Goal: Task Accomplishment & Management: Manage account settings

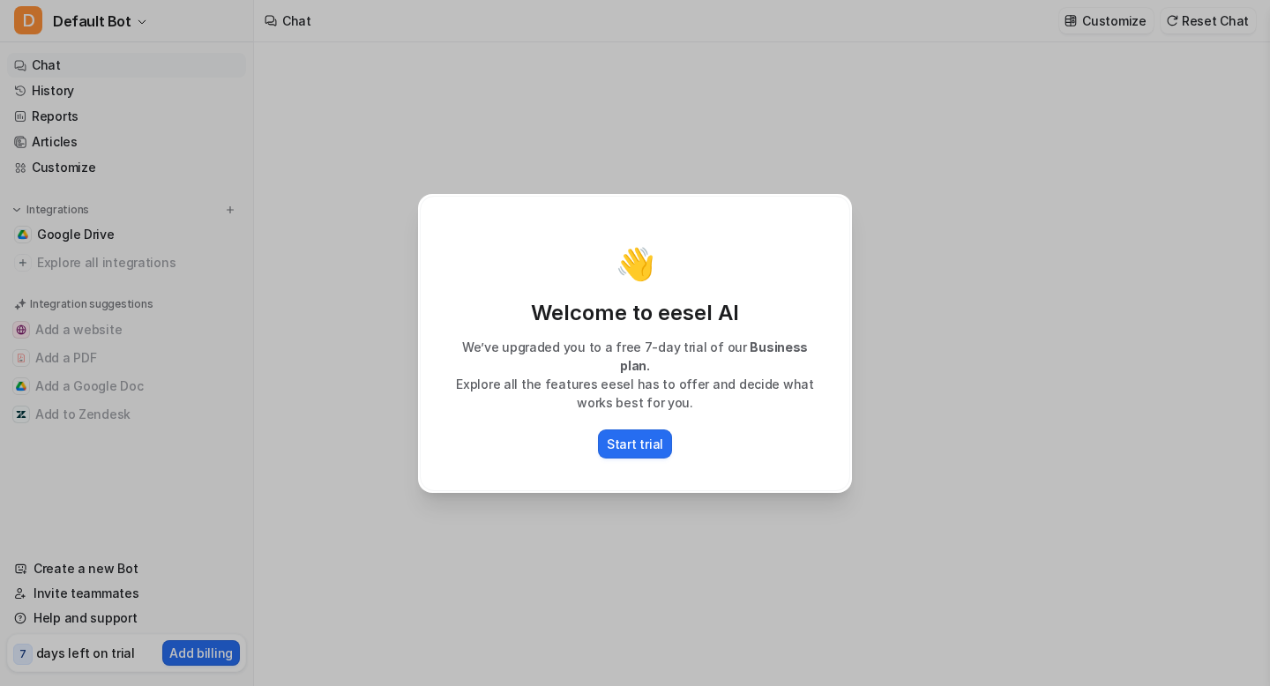
click at [612, 527] on div "👋 Welcome to eesel AI We’ve upgraded you to a free 7-day trial of our Business …" at bounding box center [635, 343] width 462 height 686
click at [631, 435] on p "Start trial" at bounding box center [635, 444] width 56 height 19
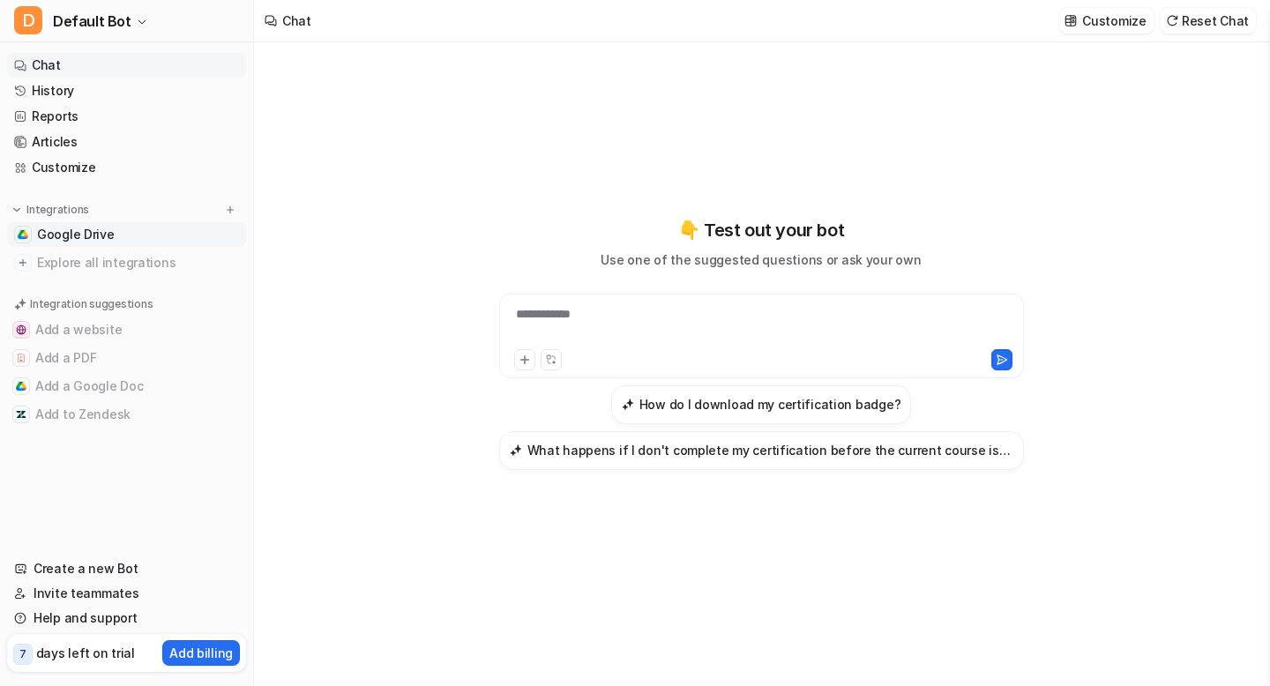
click at [81, 238] on span "Google Drive" at bounding box center [76, 235] width 78 height 18
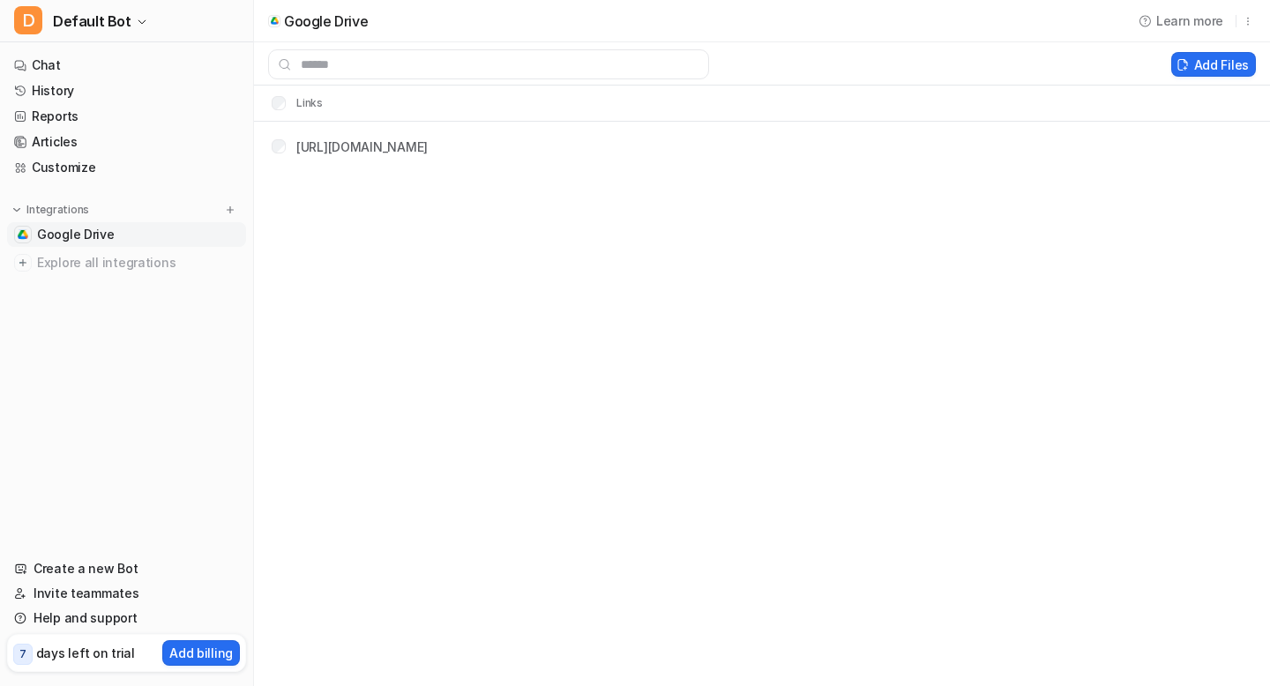
click at [79, 235] on span "Google Drive" at bounding box center [76, 235] width 78 height 18
click at [271, 21] on img at bounding box center [275, 20] width 8 height 7
click at [61, 231] on span "Google Drive" at bounding box center [76, 235] width 78 height 18
click at [45, 206] on p "Integrations" at bounding box center [57, 210] width 63 height 14
click at [21, 207] on img at bounding box center [17, 210] width 12 height 12
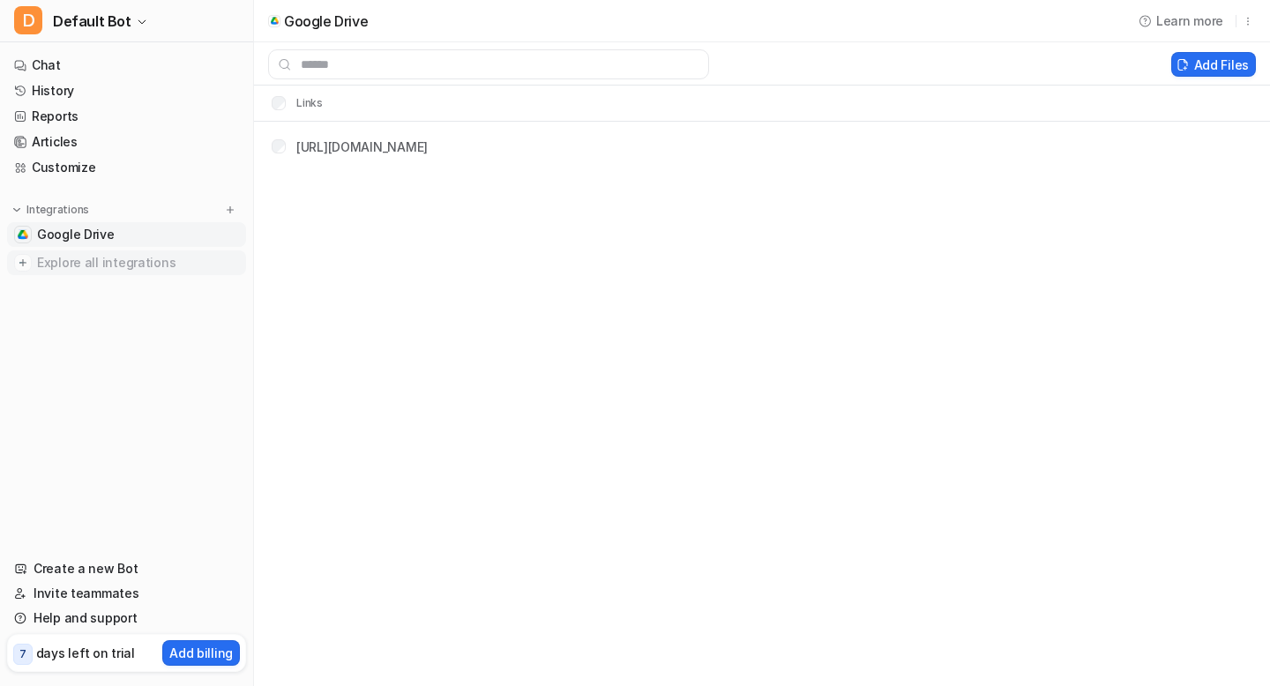
click at [46, 263] on span "Explore all integrations" at bounding box center [138, 263] width 202 height 28
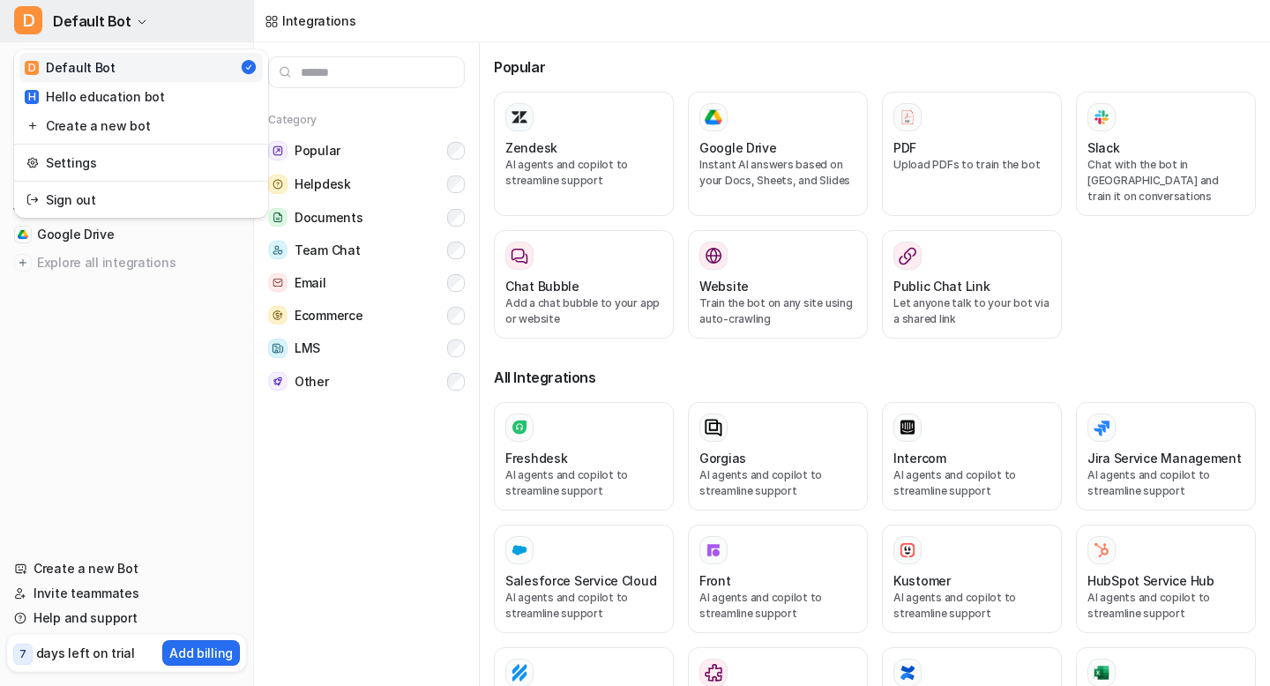
click at [137, 20] on icon "button" at bounding box center [142, 22] width 11 height 11
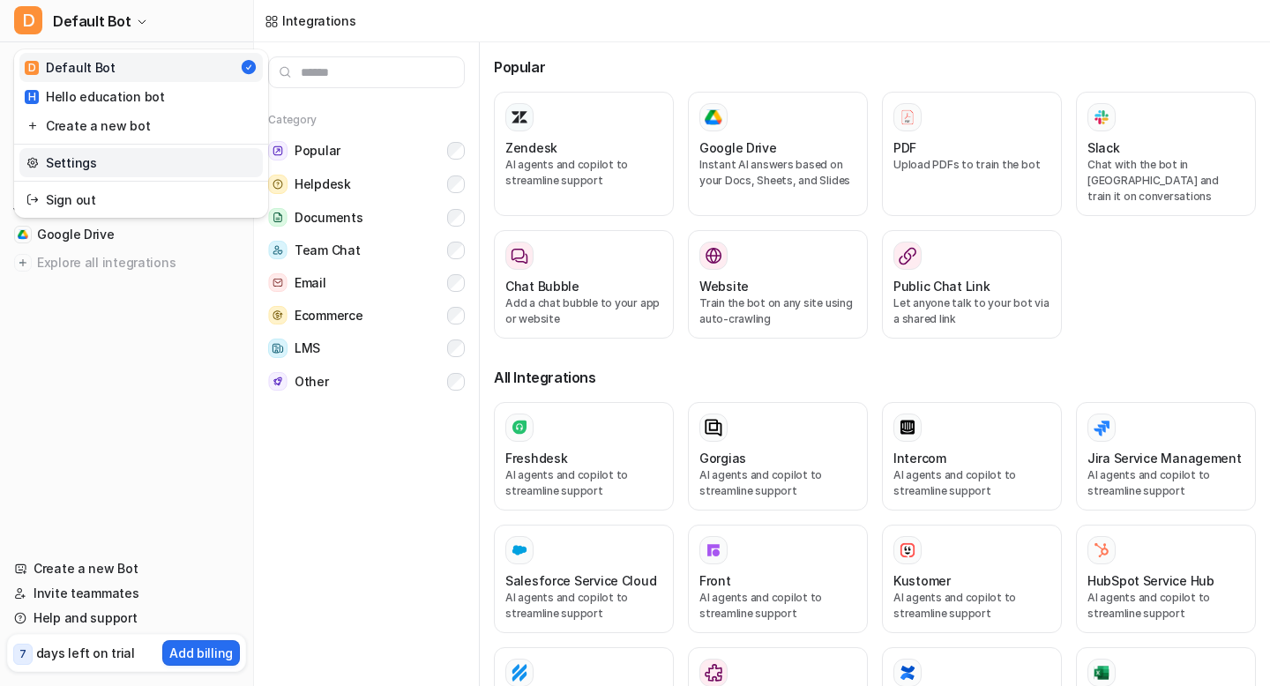
click at [87, 160] on link "Settings" at bounding box center [140, 162] width 243 height 29
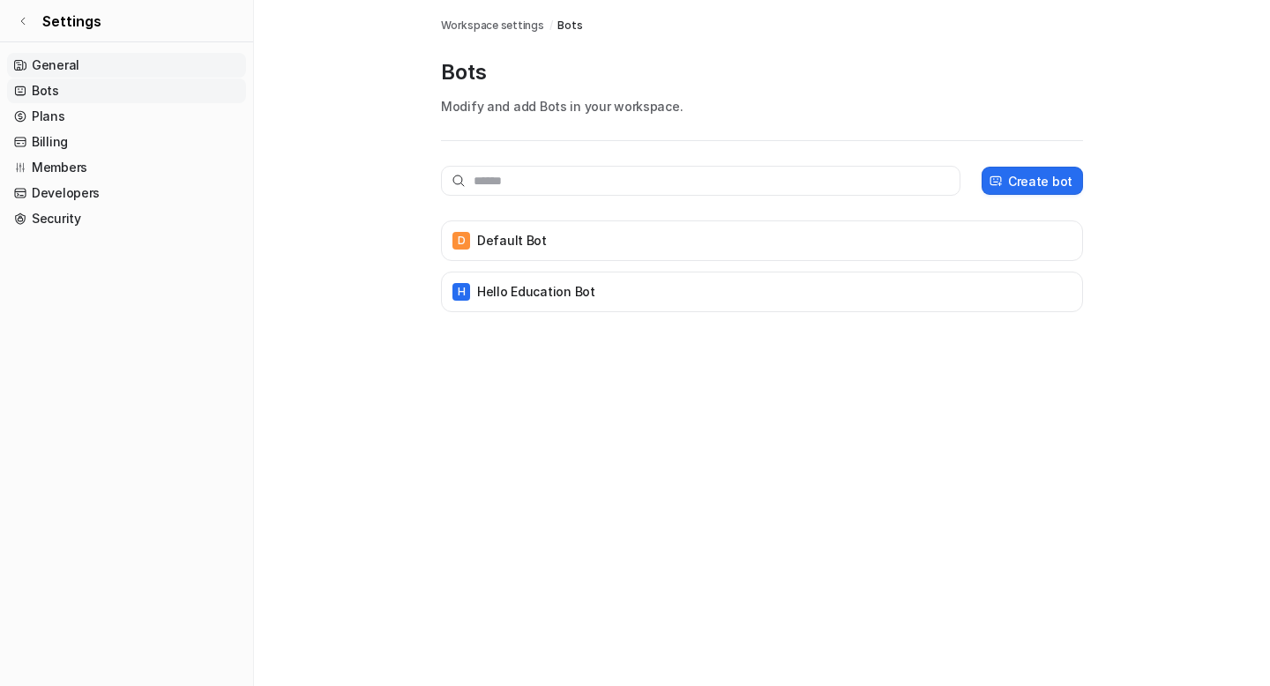
click at [69, 67] on link "General" at bounding box center [126, 65] width 239 height 25
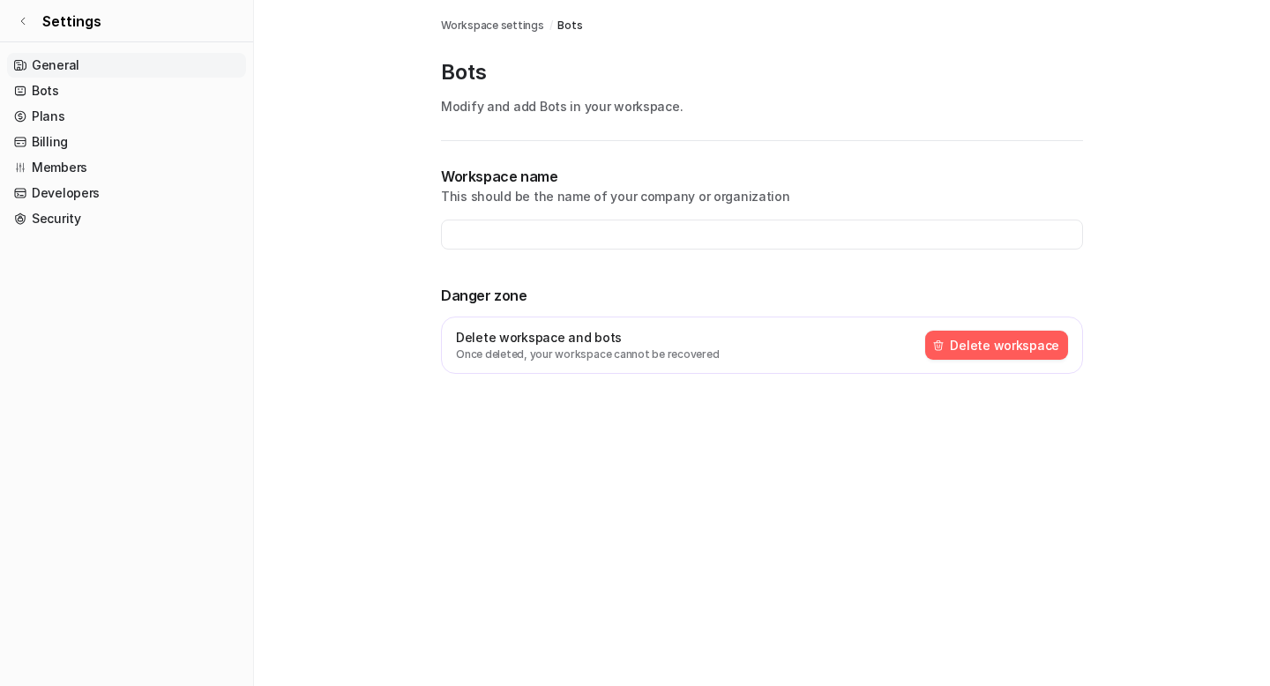
type input "**********"
click at [52, 164] on link "Members" at bounding box center [126, 167] width 239 height 25
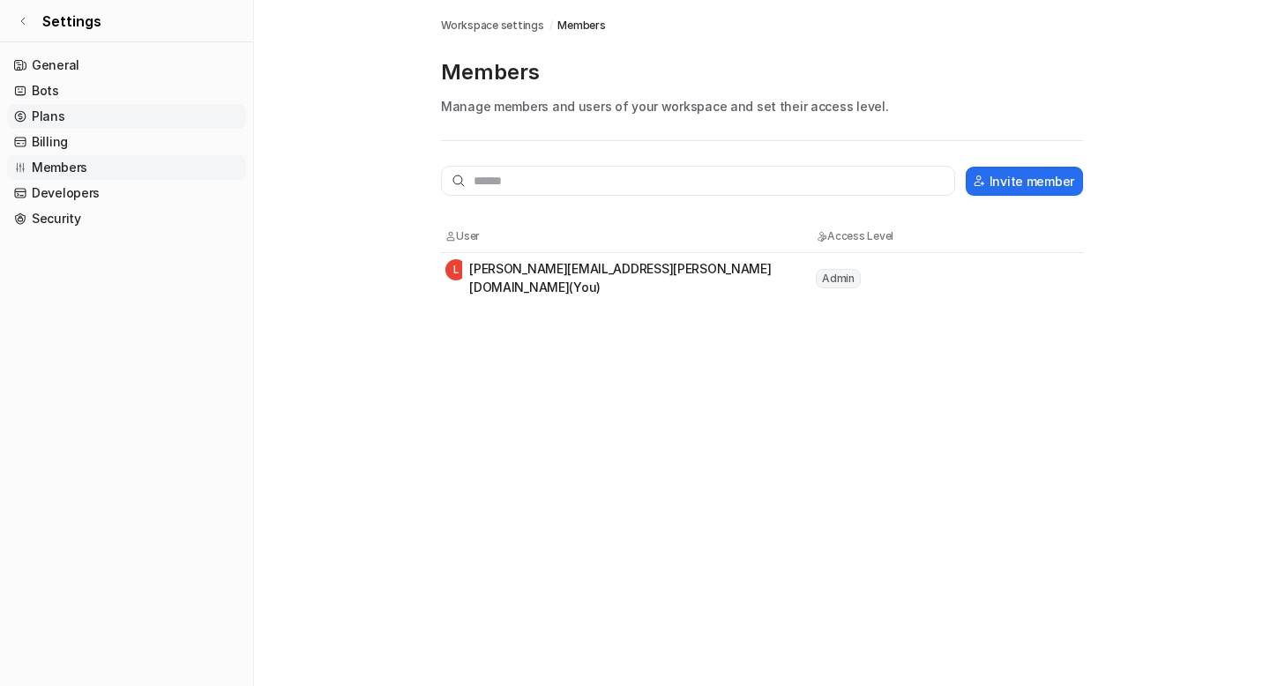
click at [51, 113] on link "Plans" at bounding box center [126, 116] width 239 height 25
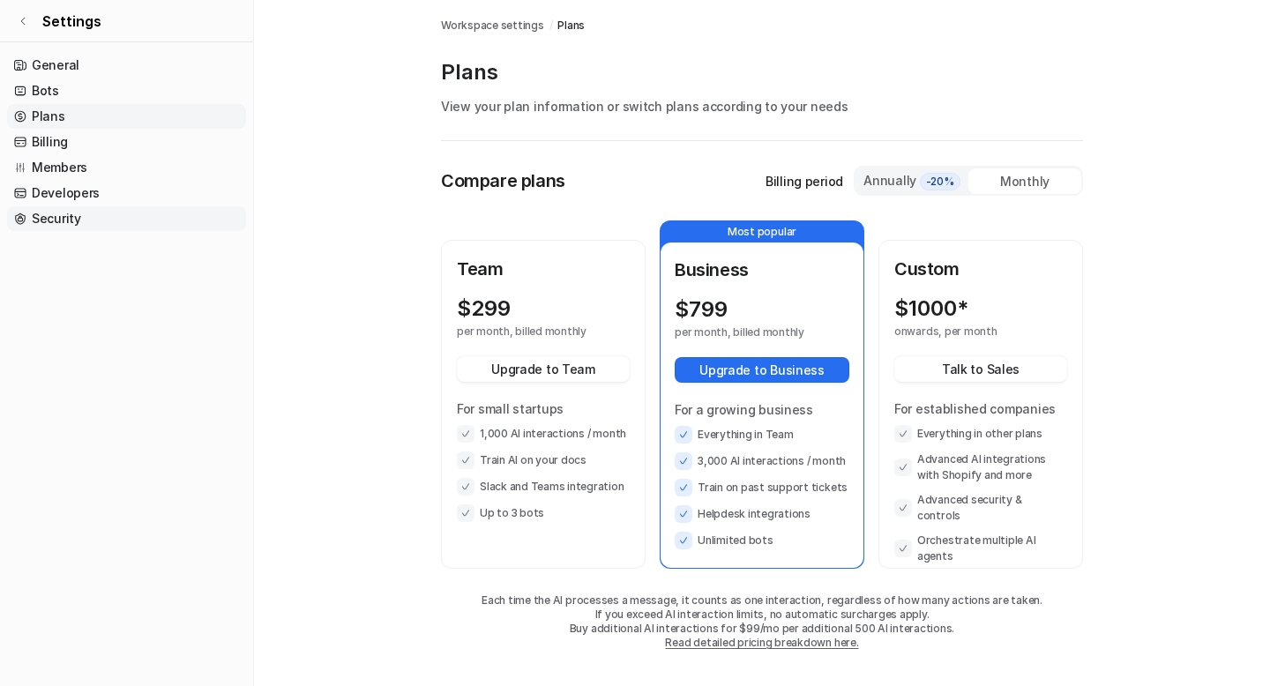
click at [41, 220] on link "Security" at bounding box center [126, 218] width 239 height 25
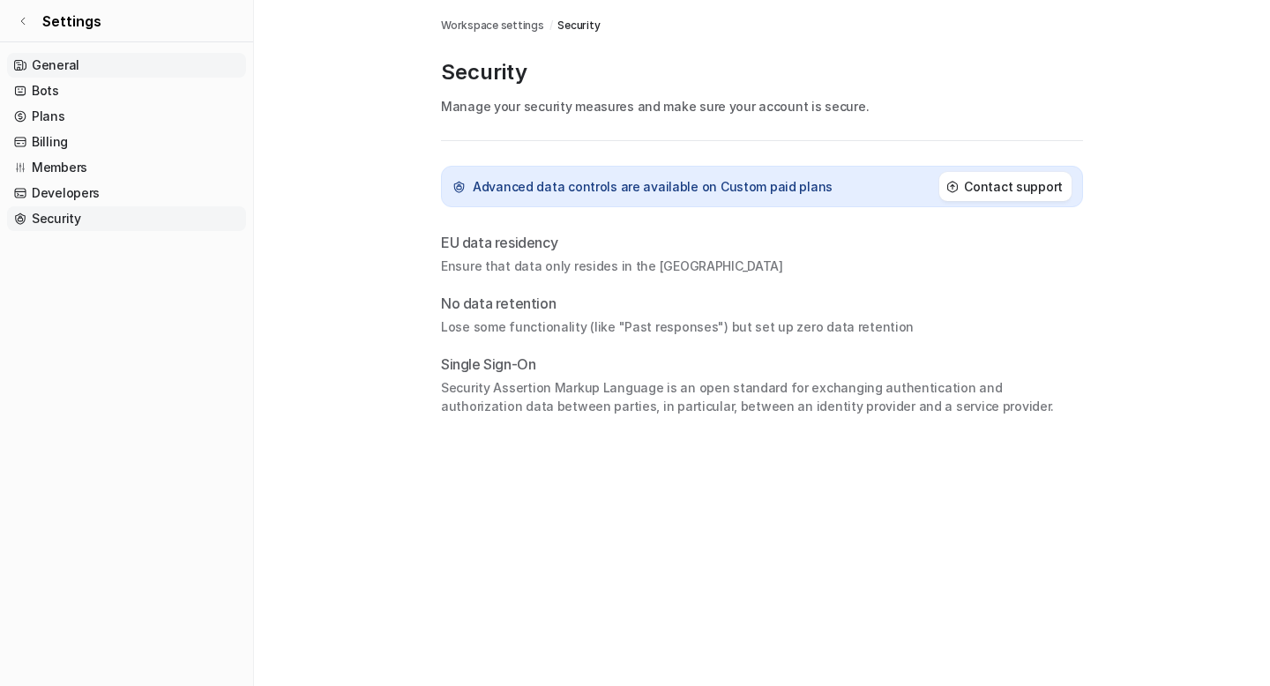
click at [39, 66] on link "General" at bounding box center [126, 65] width 239 height 25
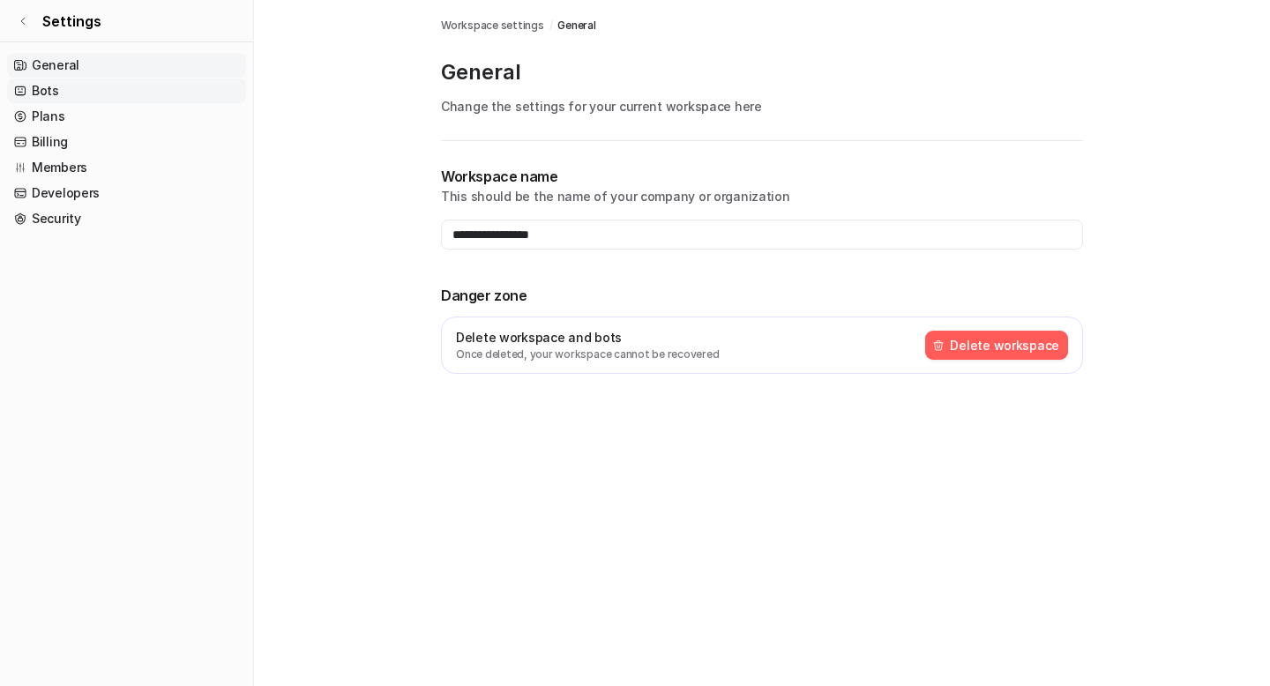
click at [34, 92] on link "Bots" at bounding box center [126, 90] width 239 height 25
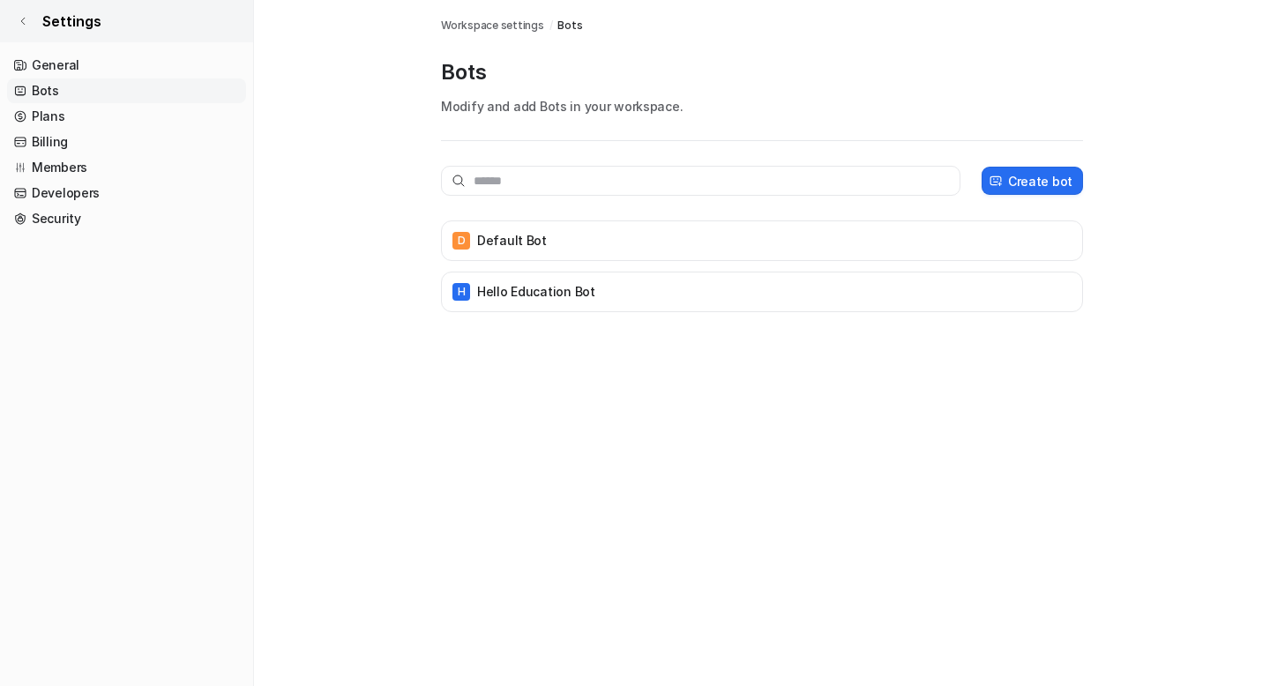
click at [21, 23] on icon at bounding box center [23, 21] width 11 height 11
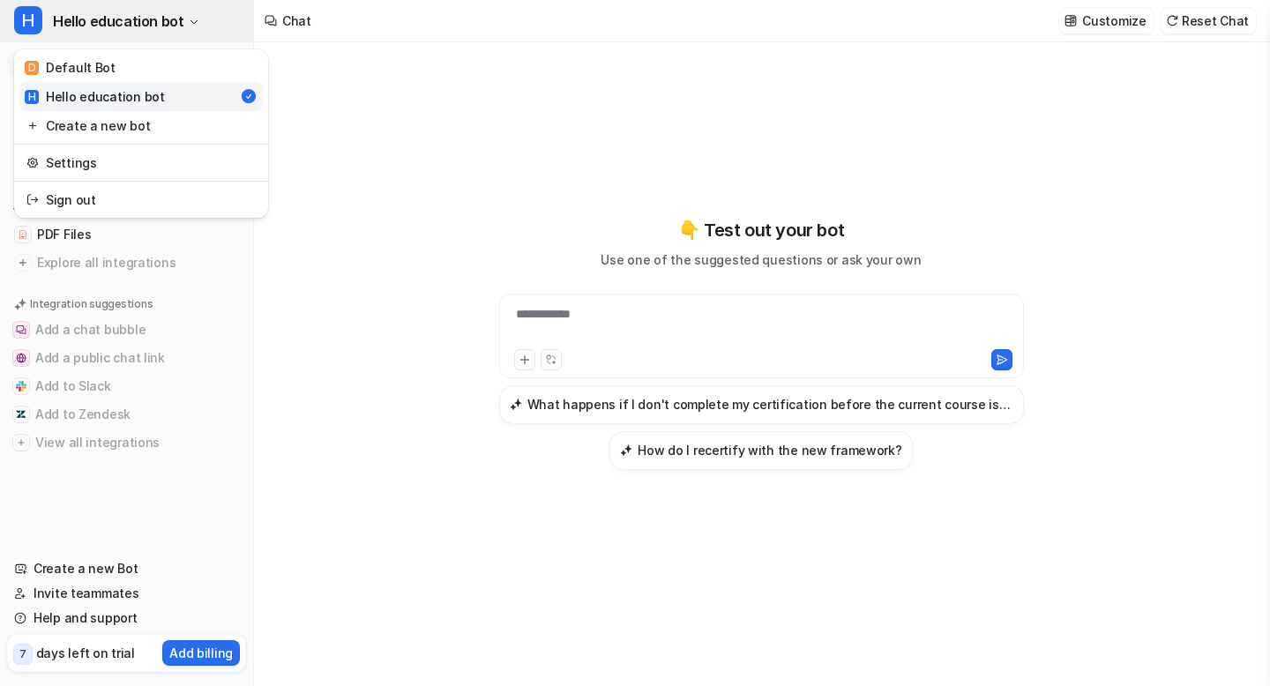
click at [189, 22] on icon "button" at bounding box center [194, 22] width 11 height 11
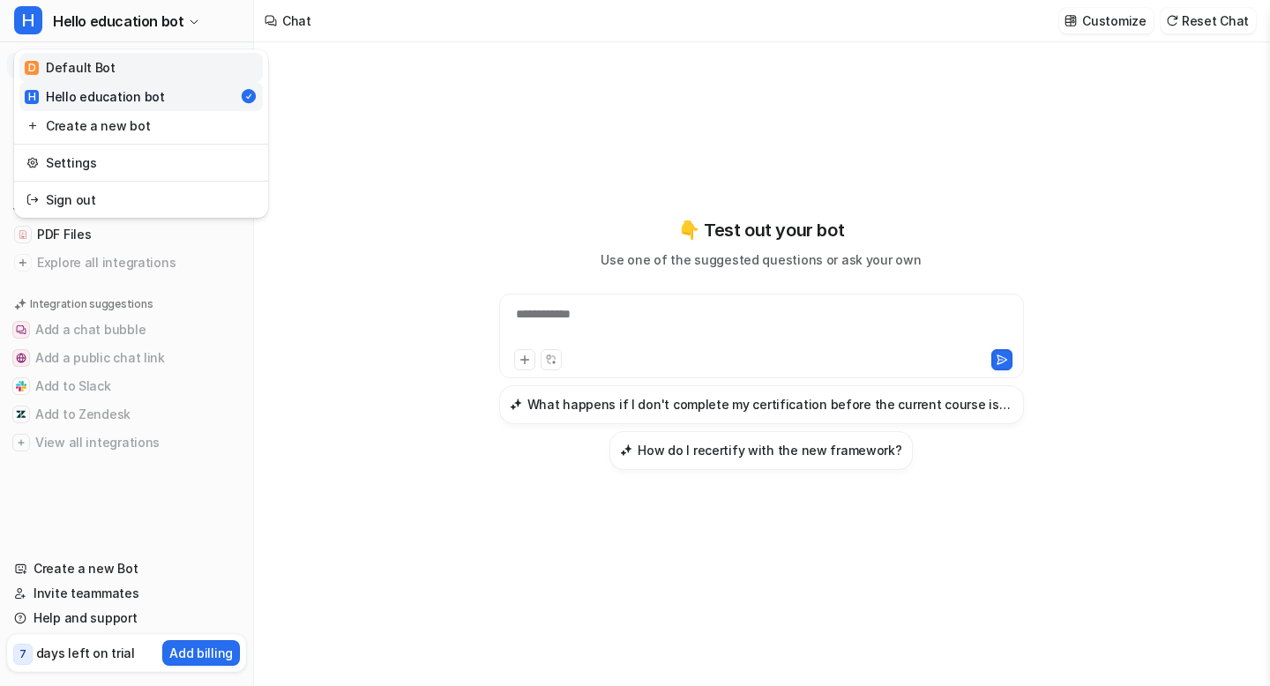
click at [135, 66] on link "D Default Bot" at bounding box center [140, 67] width 243 height 29
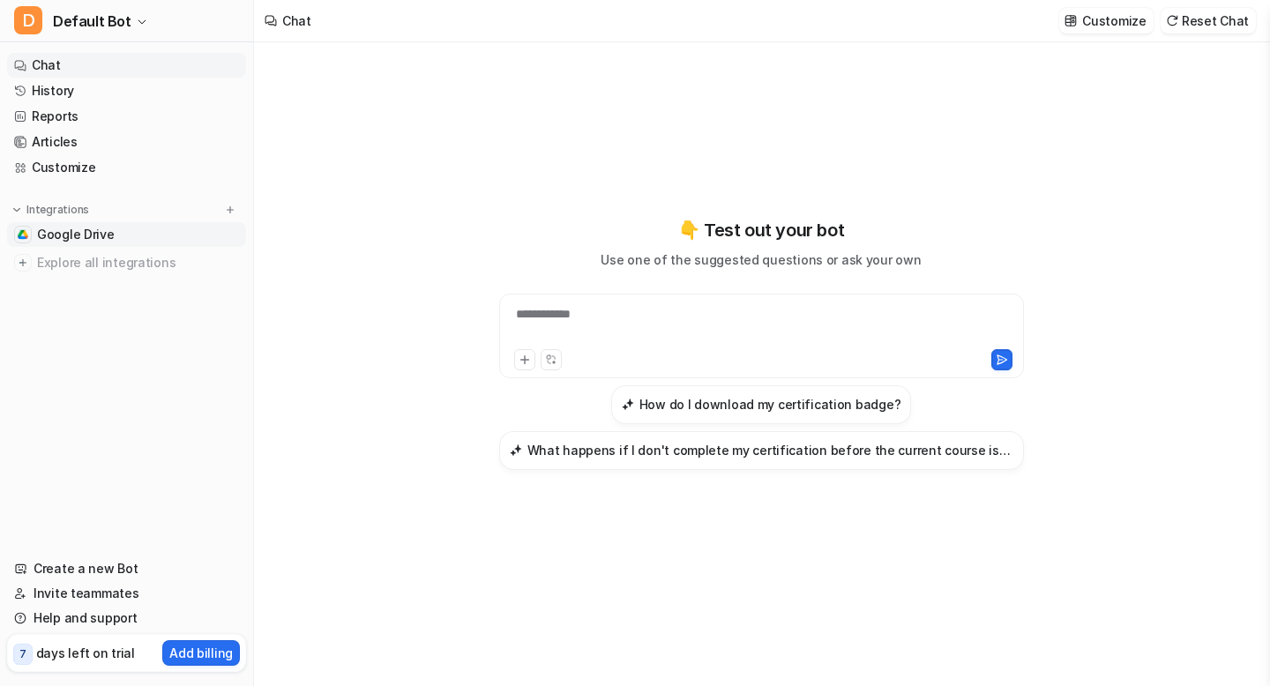
click at [90, 231] on span "Google Drive" at bounding box center [76, 235] width 78 height 18
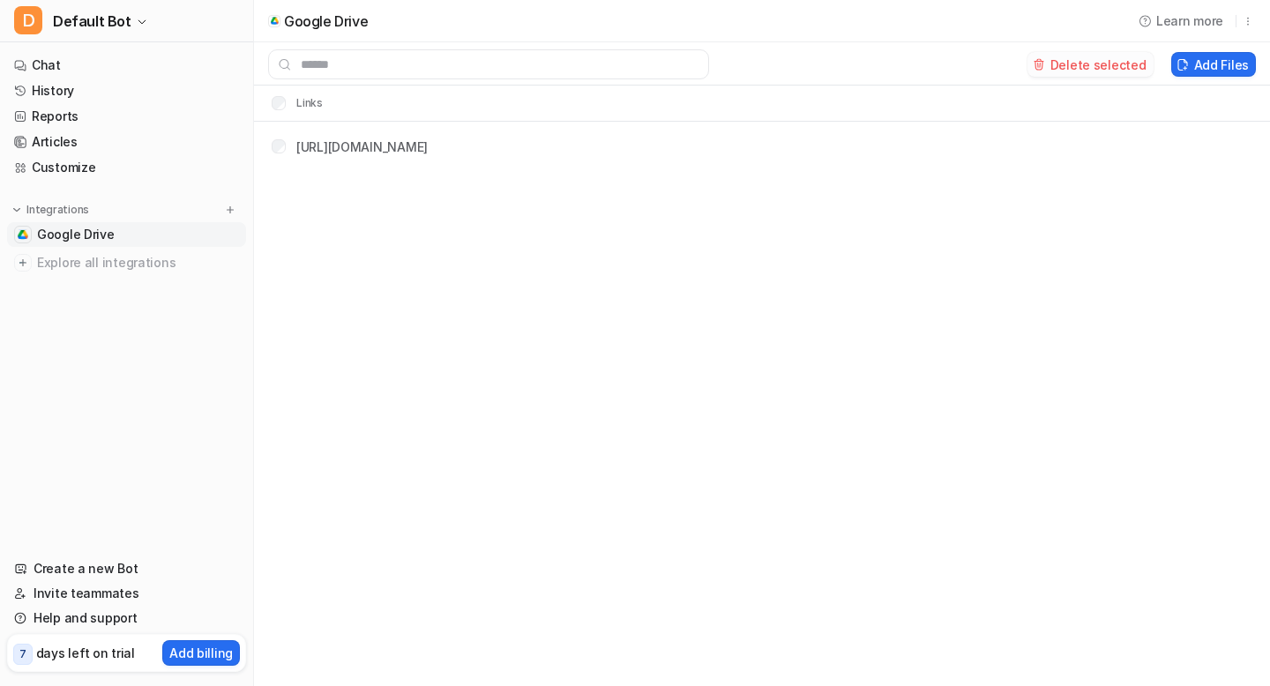
click at [1102, 64] on button "Delete selected" at bounding box center [1091, 64] width 126 height 25
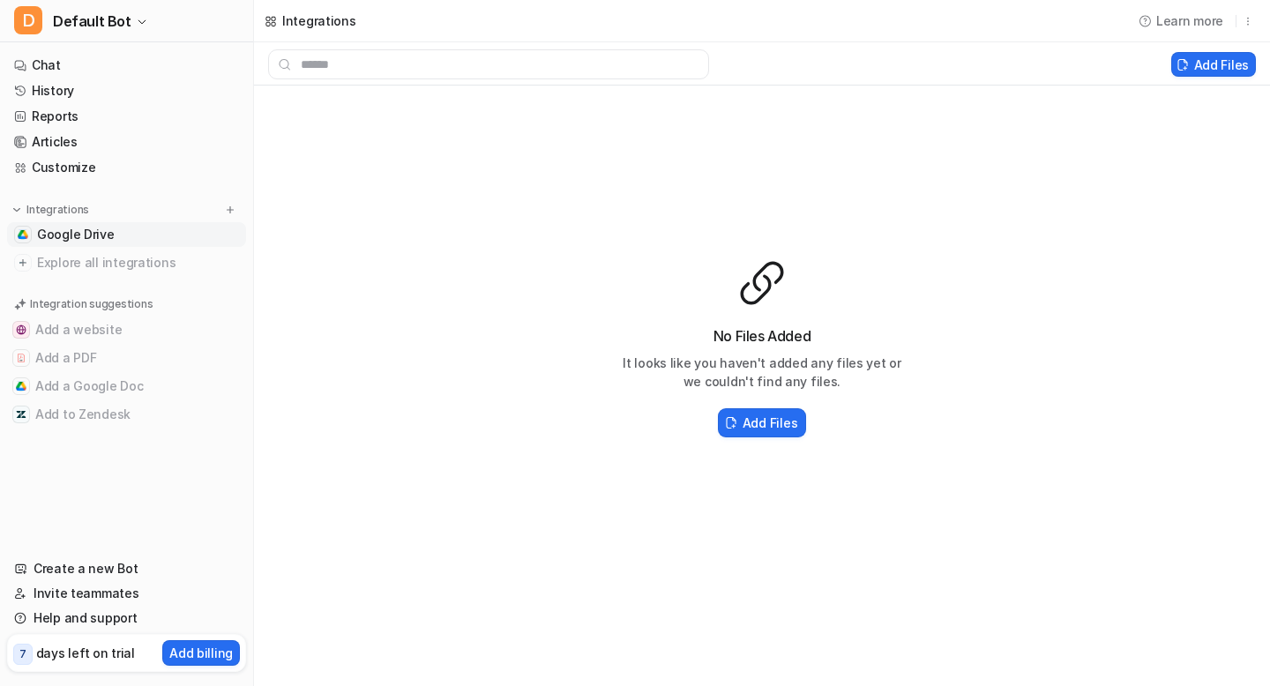
click at [72, 234] on span "Google Drive" at bounding box center [76, 235] width 78 height 18
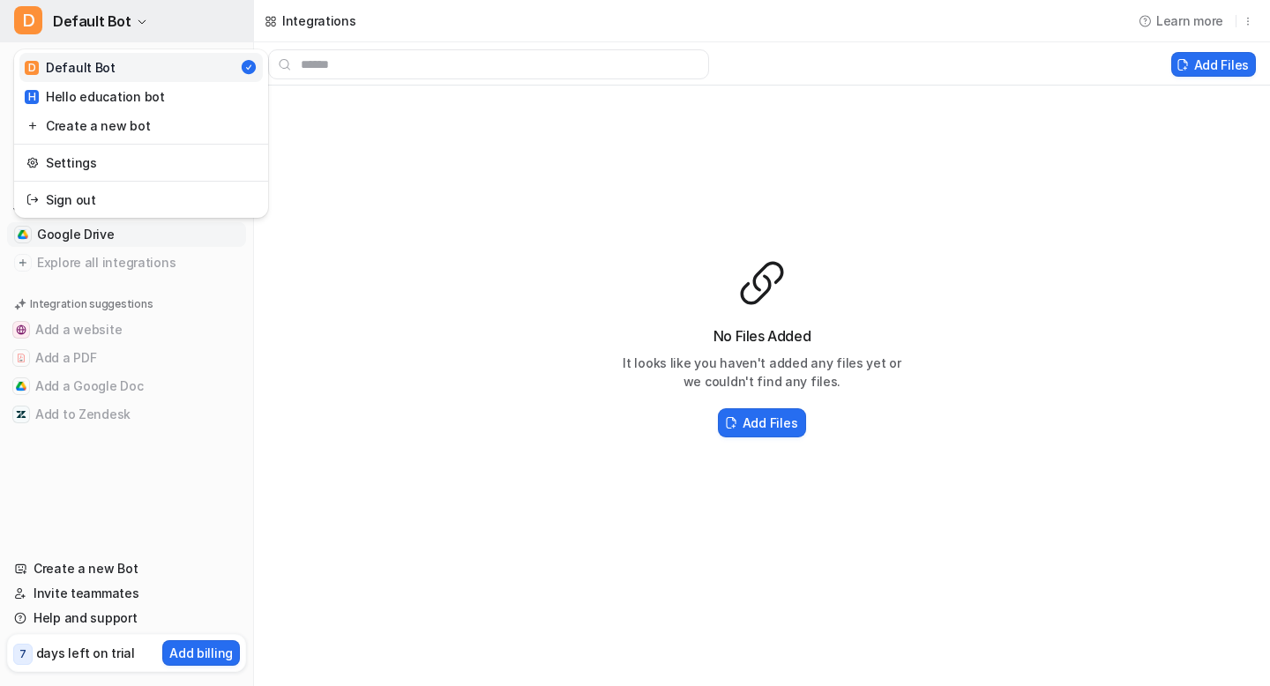
click at [137, 17] on icon "button" at bounding box center [142, 22] width 11 height 11
click at [114, 95] on div "H Hello education bot" at bounding box center [95, 96] width 140 height 19
